Goal: Task Accomplishment & Management: Use online tool/utility

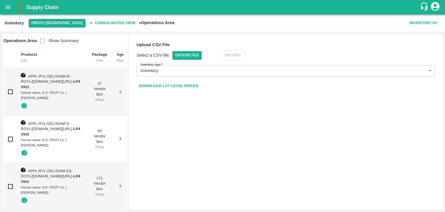
click at [6, 7] on icon "open drawer" at bounding box center [8, 7] width 5 height 3
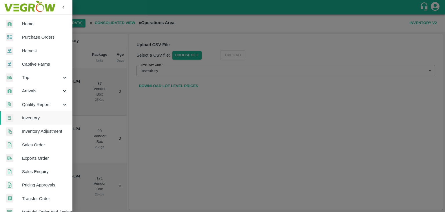
click at [24, 19] on link "Home" at bounding box center [36, 23] width 72 height 13
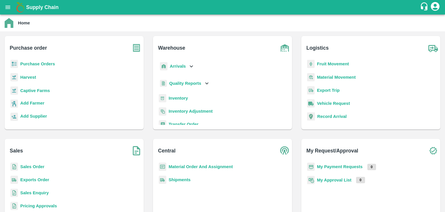
click at [165, 95] on img at bounding box center [163, 98] width 8 height 8
click at [170, 96] on b "Inventory" at bounding box center [178, 98] width 19 height 5
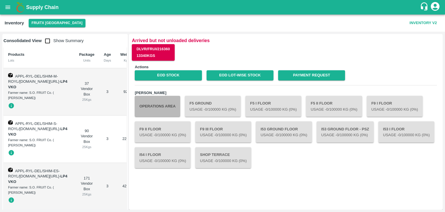
click at [175, 108] on button "Operations Area" at bounding box center [158, 106] width 46 height 21
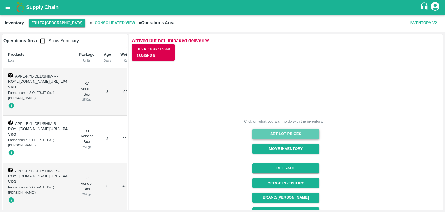
click at [274, 132] on button "Set Lot Prices" at bounding box center [285, 134] width 67 height 10
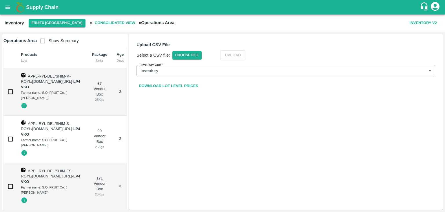
click at [155, 87] on link "Download Lot Level Prices" at bounding box center [169, 86] width 64 height 10
click at [199, 56] on span "Choose File" at bounding box center [187, 55] width 30 height 8
click at [0, 0] on input "Choose File" at bounding box center [0, 0] width 0 height 0
click at [250, 56] on button "Upload" at bounding box center [241, 55] width 25 height 10
